Goal: Transaction & Acquisition: Purchase product/service

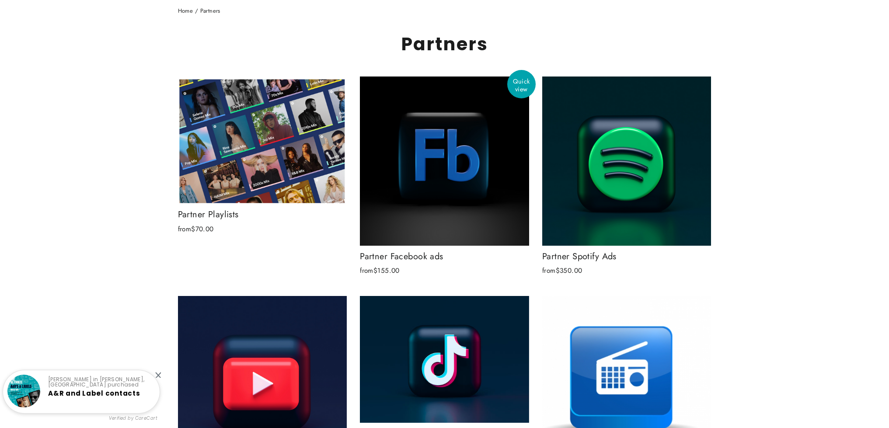
scroll to position [112, 0]
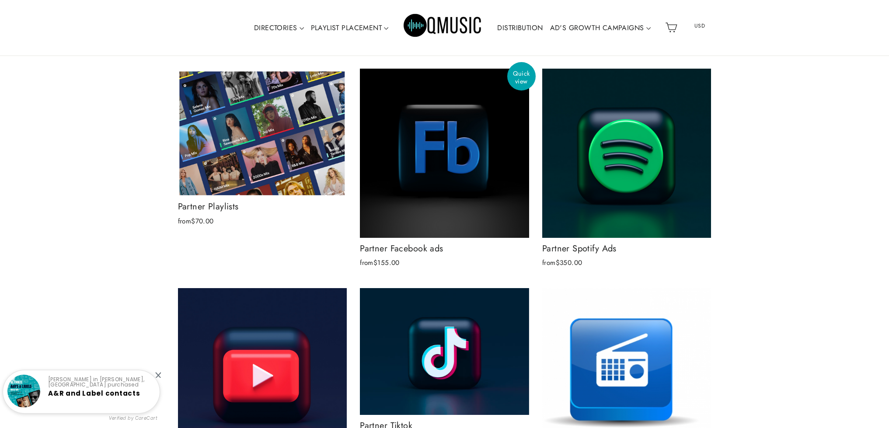
click at [461, 199] on img at bounding box center [444, 153] width 169 height 169
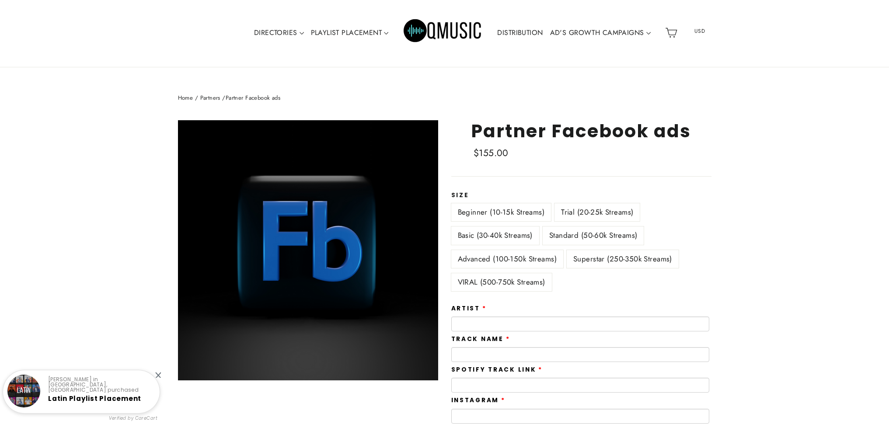
scroll to position [19, 0]
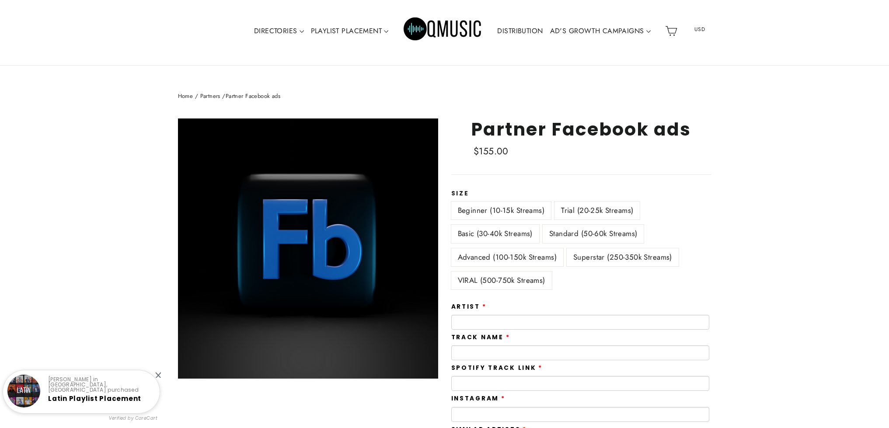
click at [521, 234] on label "Basic (30-40k Streams)" at bounding box center [495, 234] width 88 height 18
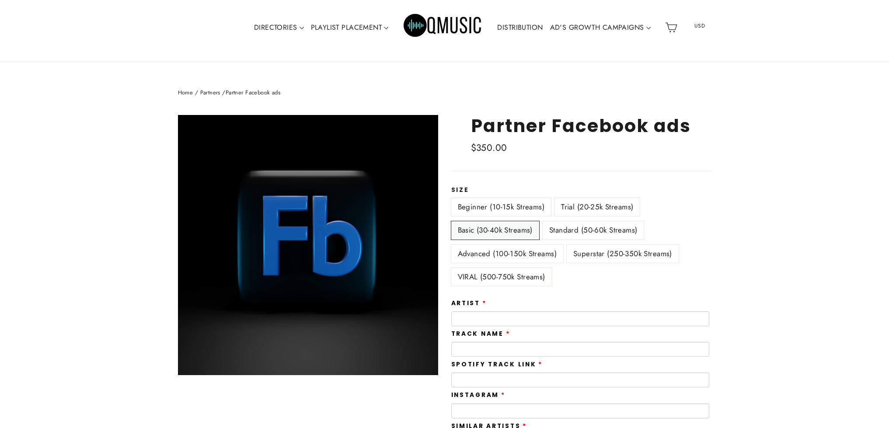
scroll to position [24, 0]
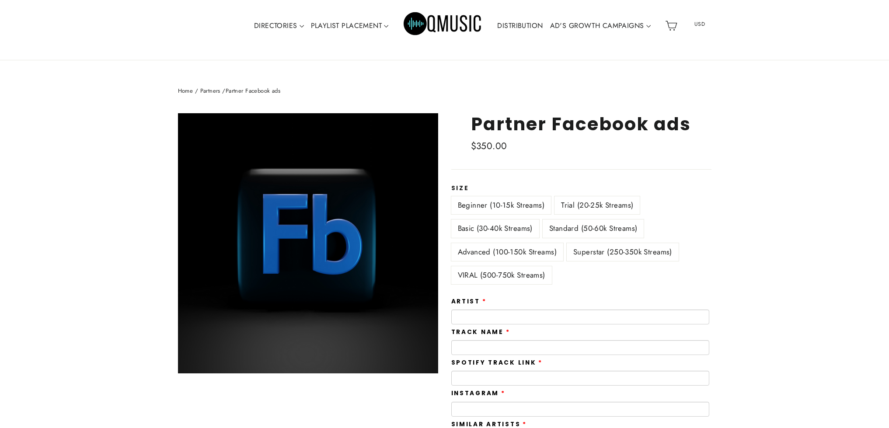
click at [592, 225] on label "Standard (50-60k Streams)" at bounding box center [593, 229] width 101 height 18
click at [511, 227] on label "Basic (30-40k Streams)" at bounding box center [495, 229] width 88 height 18
